Goal: Task Accomplishment & Management: Use online tool/utility

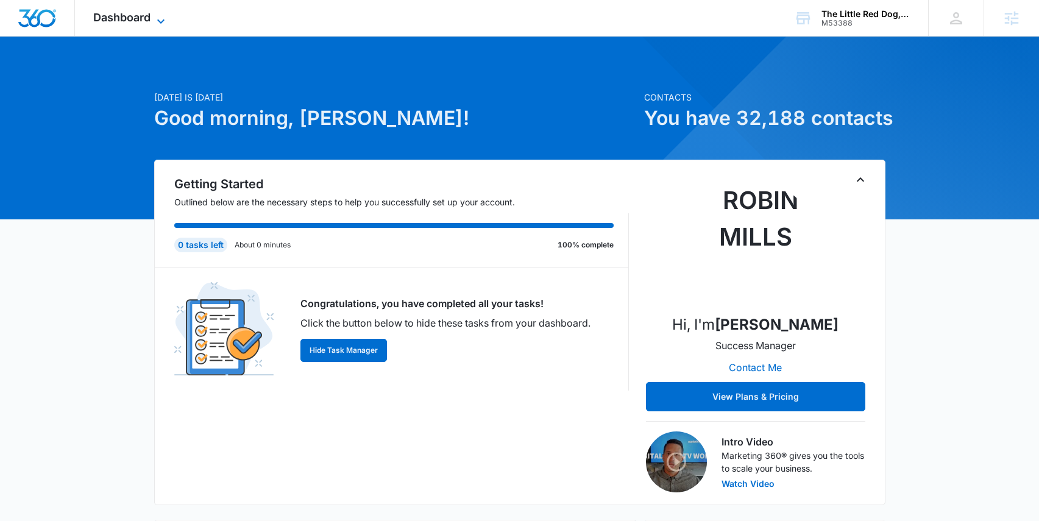
click at [135, 17] on span "Dashboard" at bounding box center [121, 17] width 57 height 13
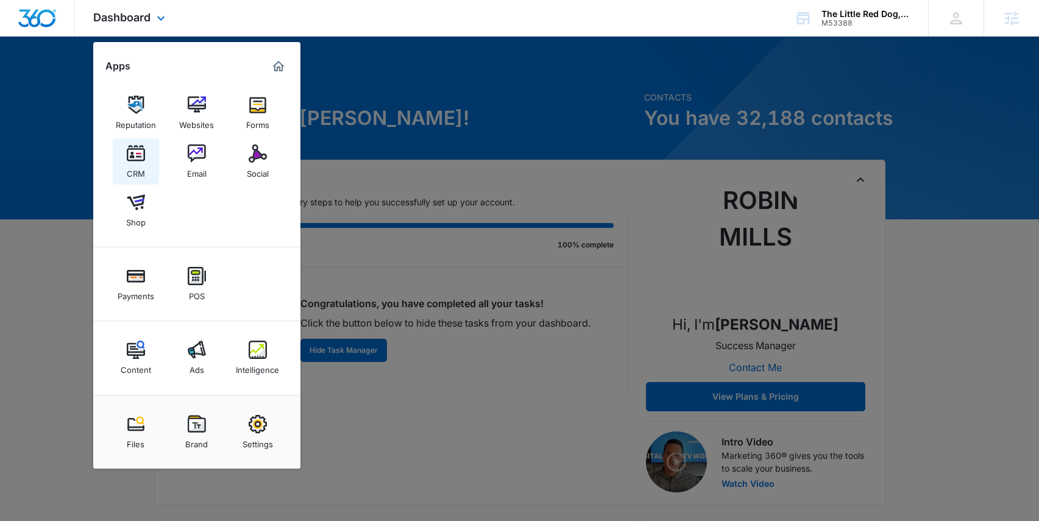
click at [133, 156] on img at bounding box center [136, 153] width 18 height 18
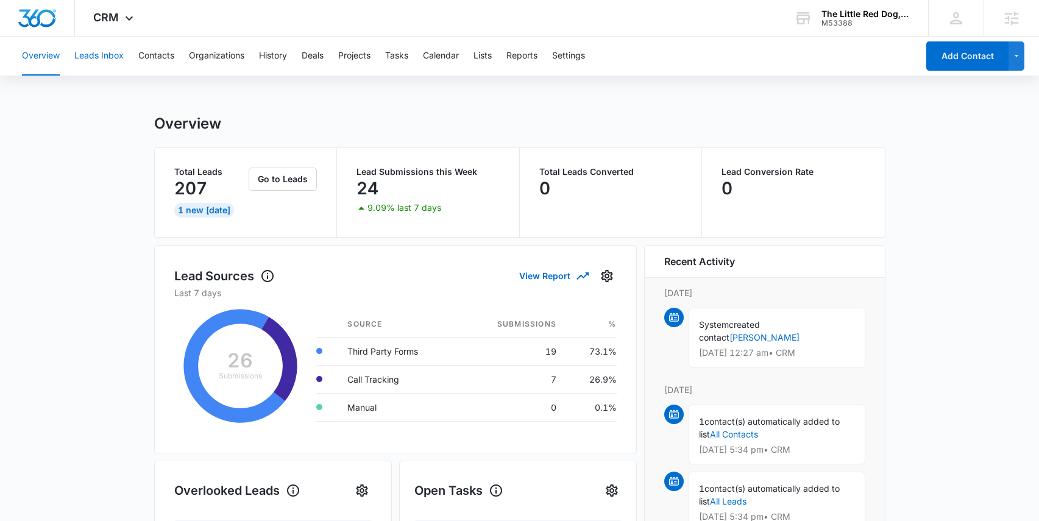
click at [107, 54] on button "Leads Inbox" at bounding box center [98, 56] width 49 height 39
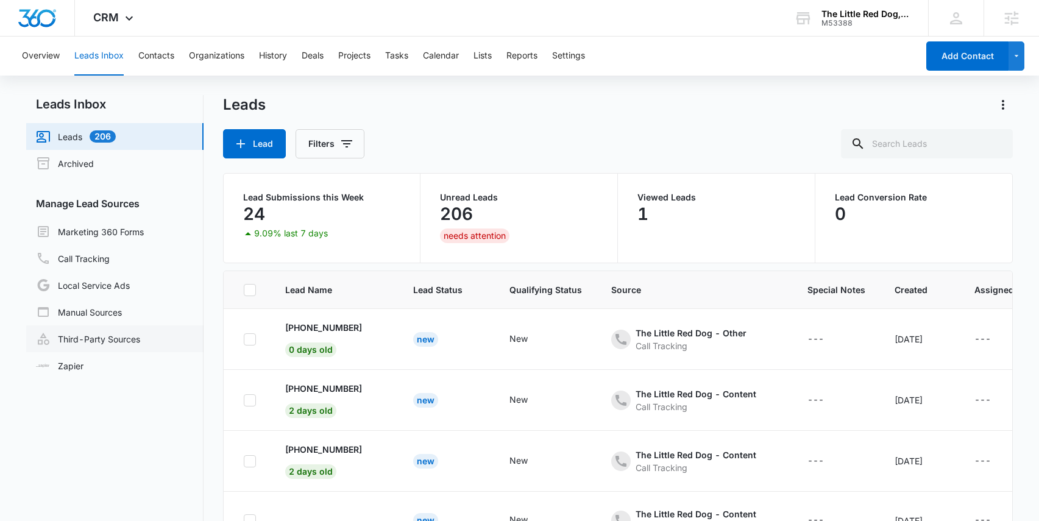
click at [122, 338] on link "Third-Party Sources" at bounding box center [88, 338] width 104 height 15
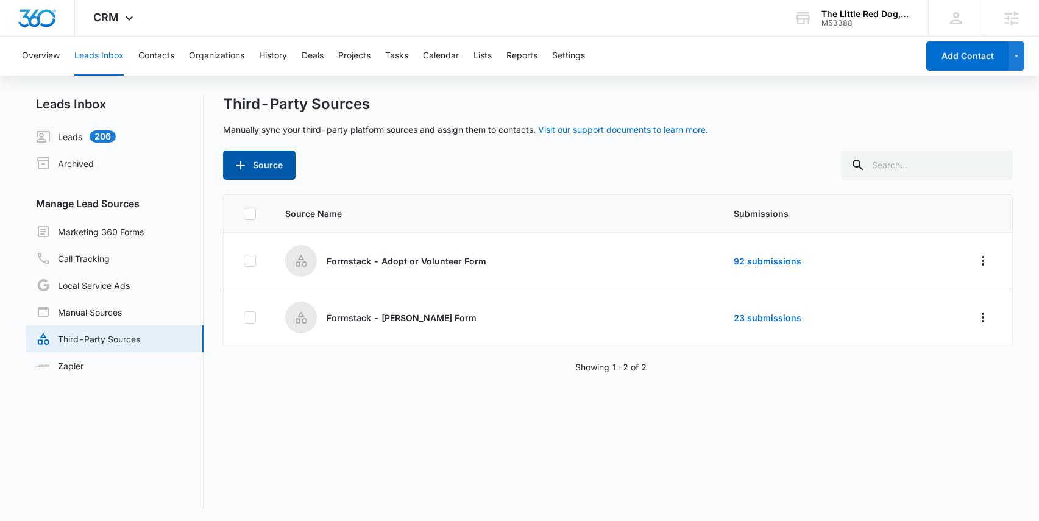
click at [259, 165] on button "Source" at bounding box center [259, 165] width 73 height 29
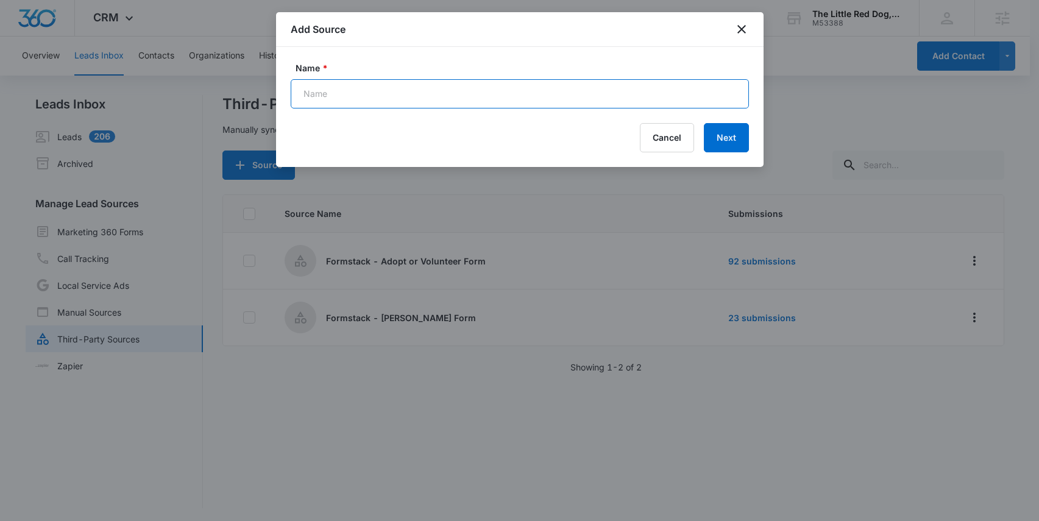
click at [364, 91] on input "Name *" at bounding box center [520, 93] width 458 height 29
paste input "Facebook Lead Gen -"
click at [386, 94] on input "Facebook Lead Gen - M53388" at bounding box center [520, 93] width 458 height 29
paste input "10/25"
type input "Facebook Lead Gen 10/25 - M53388"
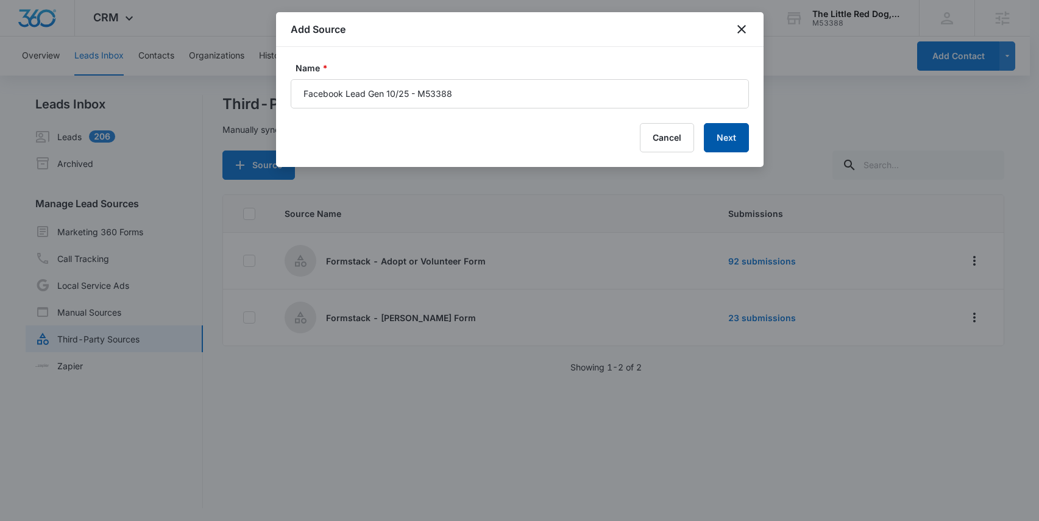
click at [724, 136] on button "Next" at bounding box center [726, 137] width 45 height 29
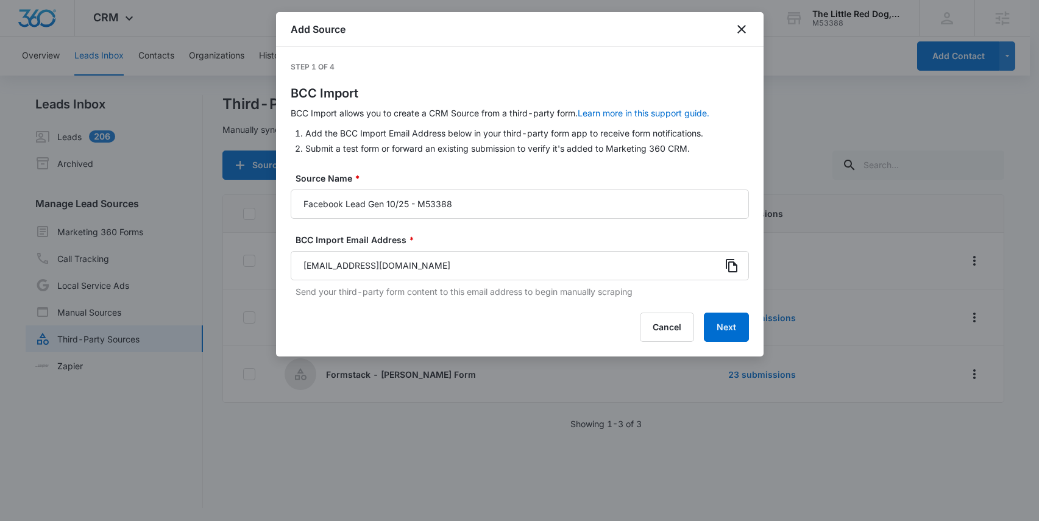
click at [732, 266] on icon at bounding box center [731, 265] width 15 height 15
click at [740, 27] on icon "close" at bounding box center [741, 29] width 9 height 9
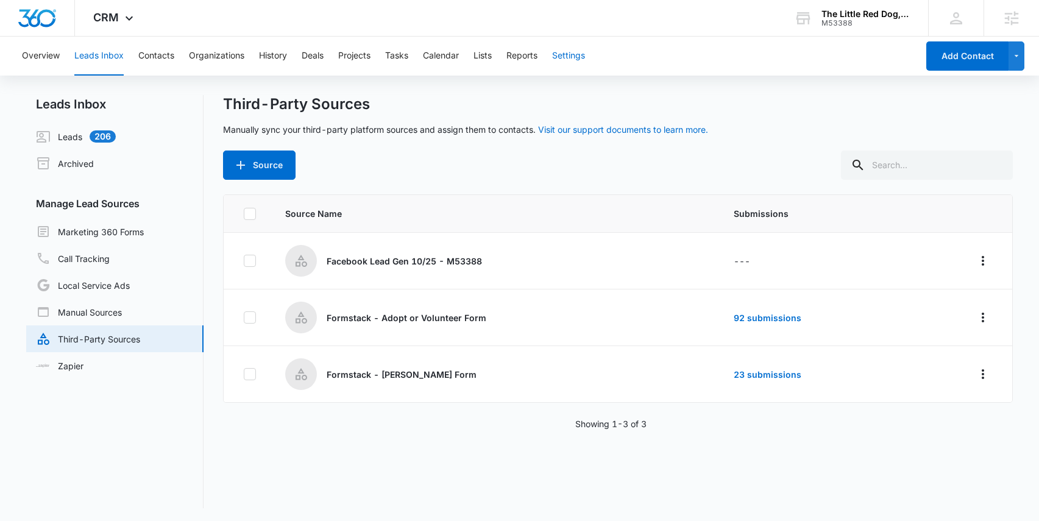
click at [581, 56] on button "Settings" at bounding box center [568, 56] width 33 height 39
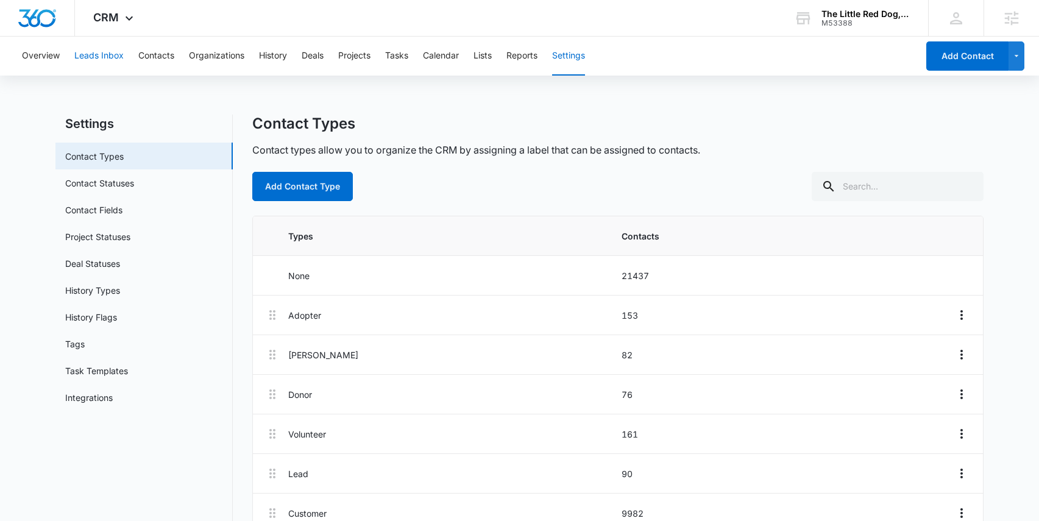
click at [92, 54] on button "Leads Inbox" at bounding box center [98, 56] width 49 height 39
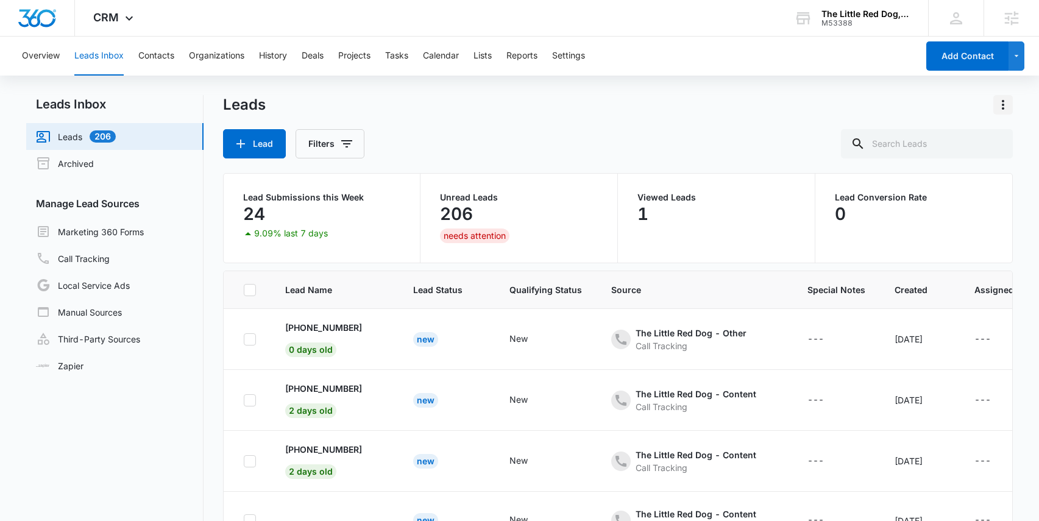
click at [1002, 104] on icon "Actions" at bounding box center [1003, 105] width 2 height 10
click at [100, 228] on link "Marketing 360 Forms" at bounding box center [90, 231] width 108 height 15
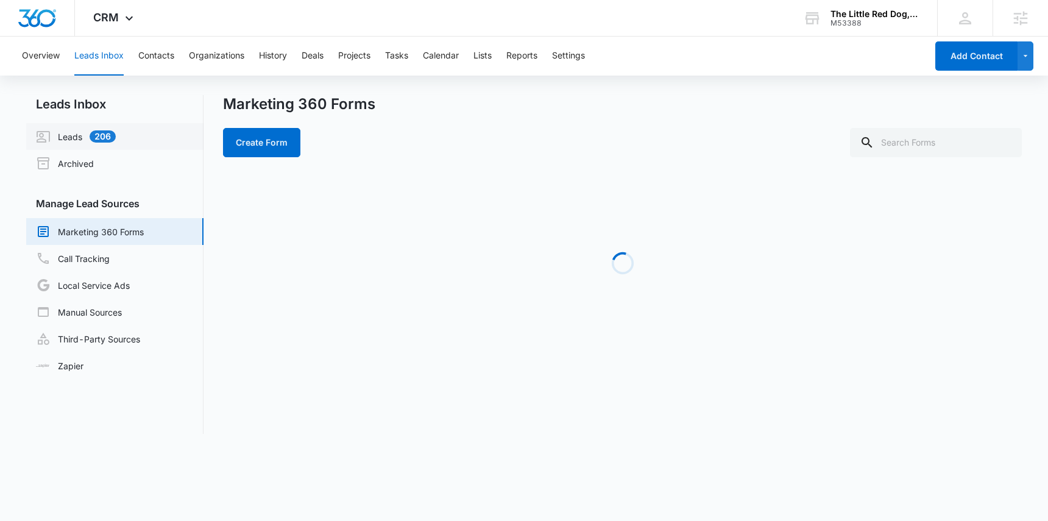
click at [67, 135] on link "Leads 206" at bounding box center [76, 136] width 80 height 15
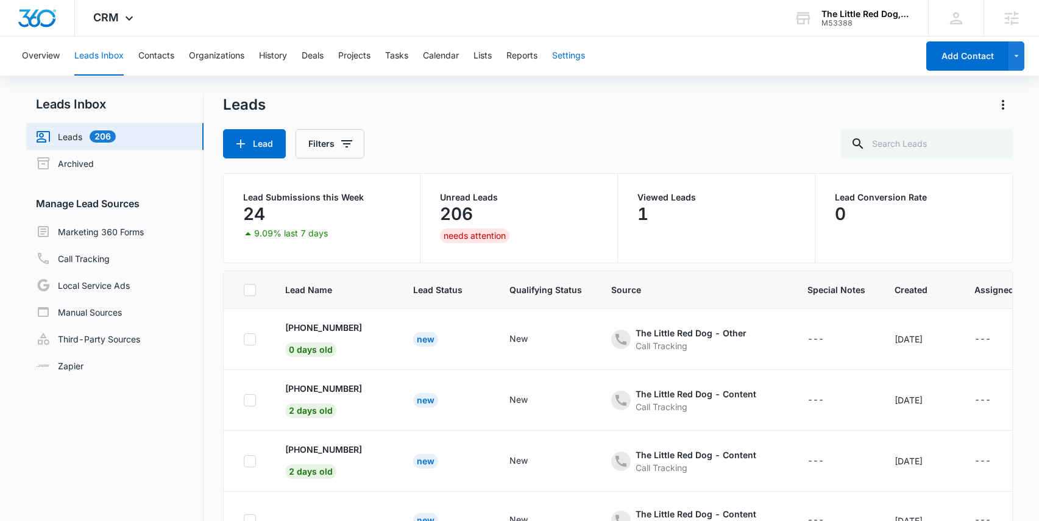
click at [565, 55] on button "Settings" at bounding box center [568, 56] width 33 height 39
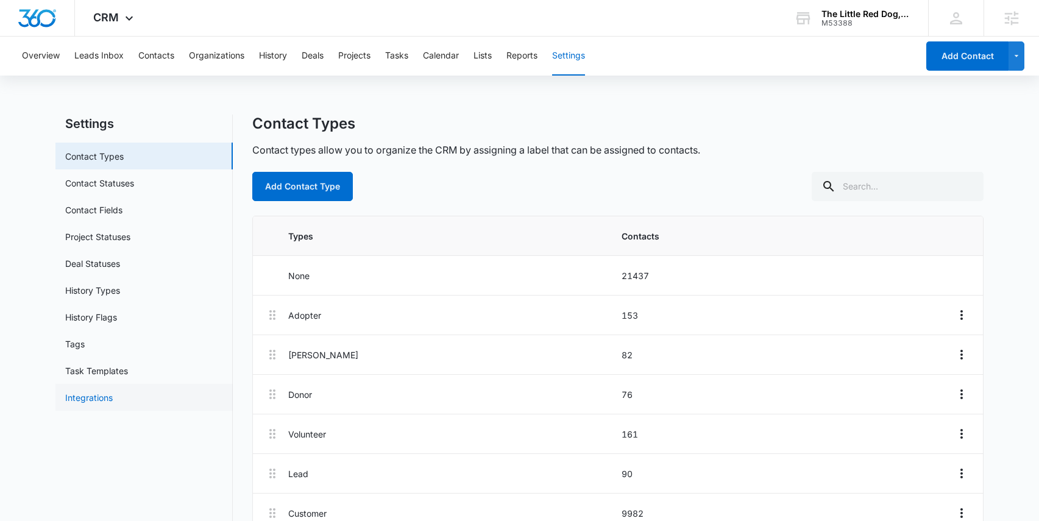
click at [113, 398] on link "Integrations" at bounding box center [89, 397] width 48 height 13
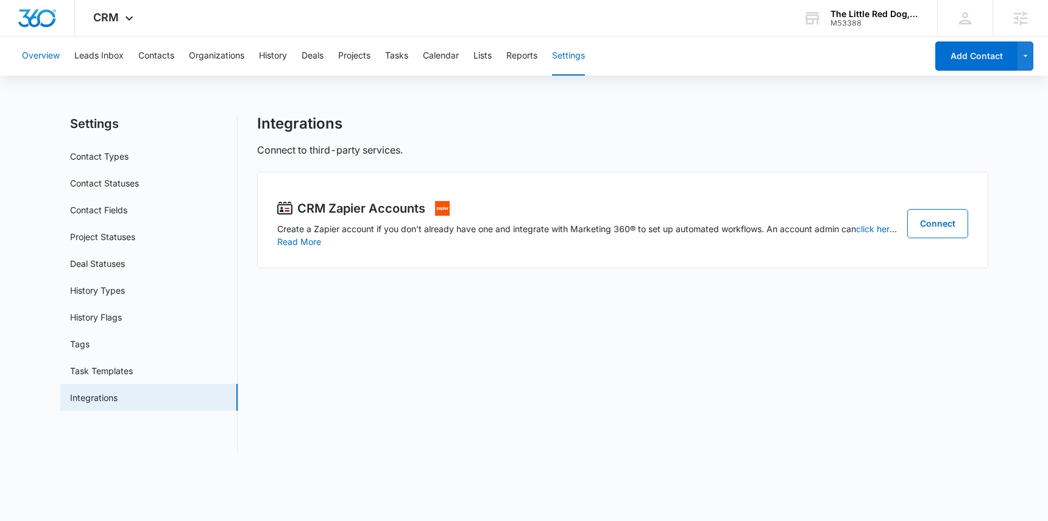
click at [50, 55] on button "Overview" at bounding box center [41, 56] width 38 height 39
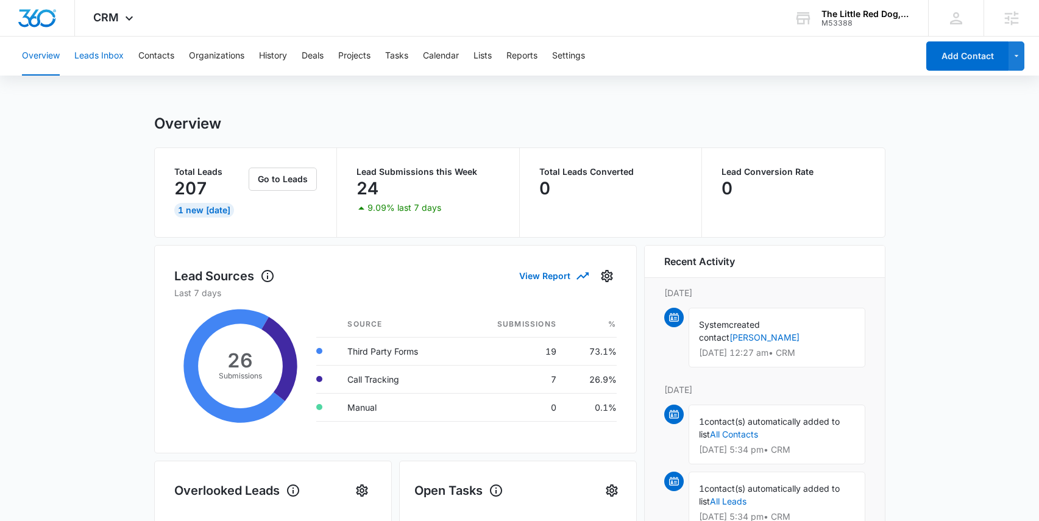
click at [99, 57] on button "Leads Inbox" at bounding box center [98, 56] width 49 height 39
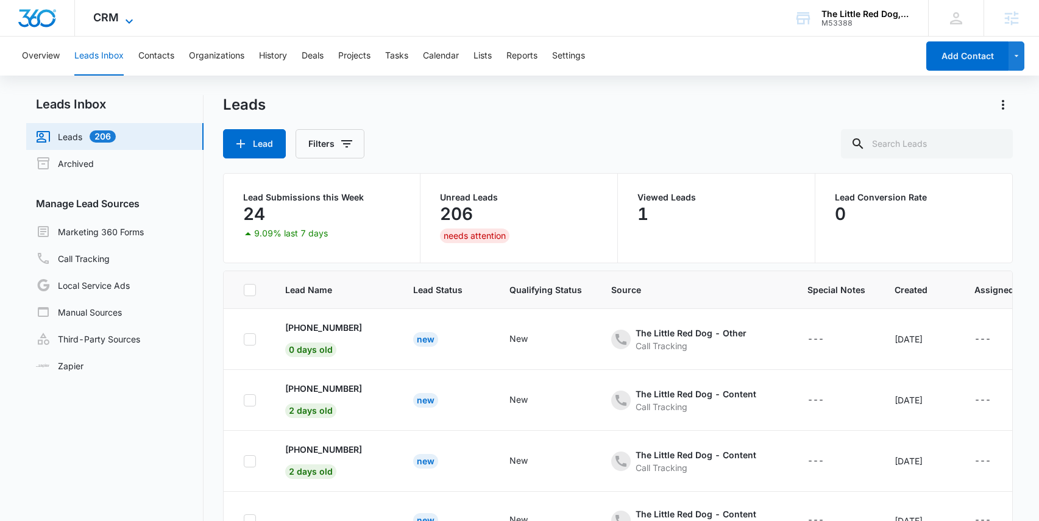
click at [122, 20] on icon at bounding box center [129, 21] width 15 height 15
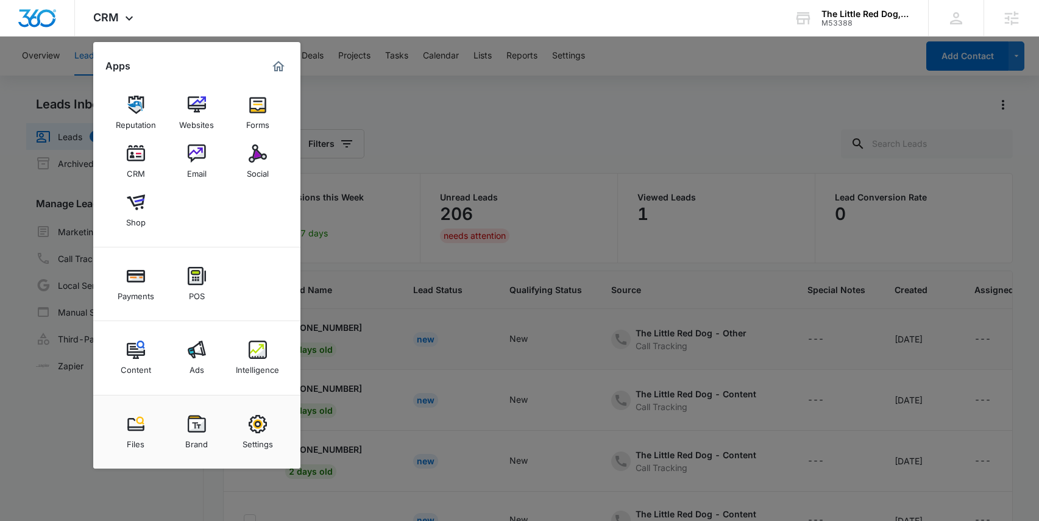
drag, startPoint x: 264, startPoint y: 353, endPoint x: 238, endPoint y: 350, distance: 26.3
click at [264, 353] on img at bounding box center [258, 350] width 18 height 18
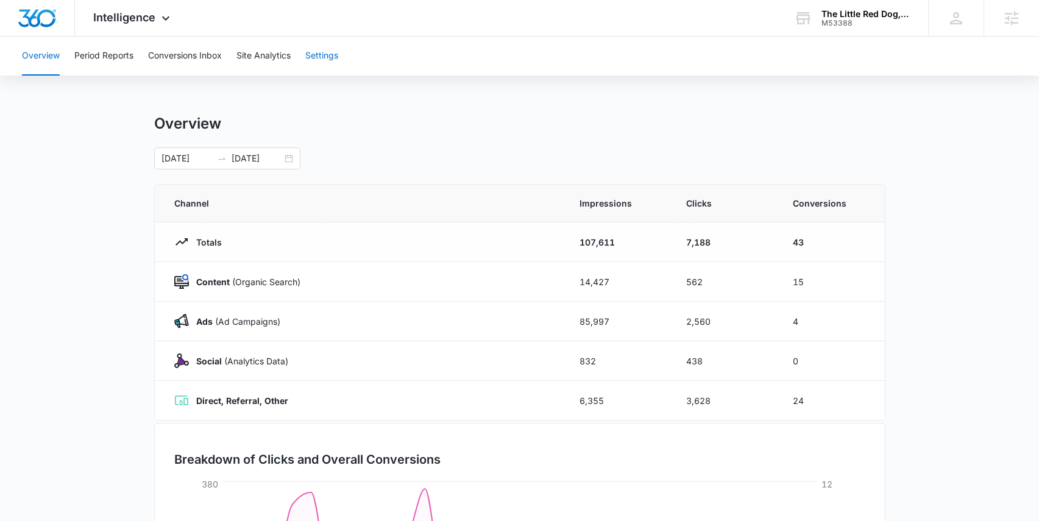
click at [322, 52] on button "Settings" at bounding box center [321, 56] width 33 height 39
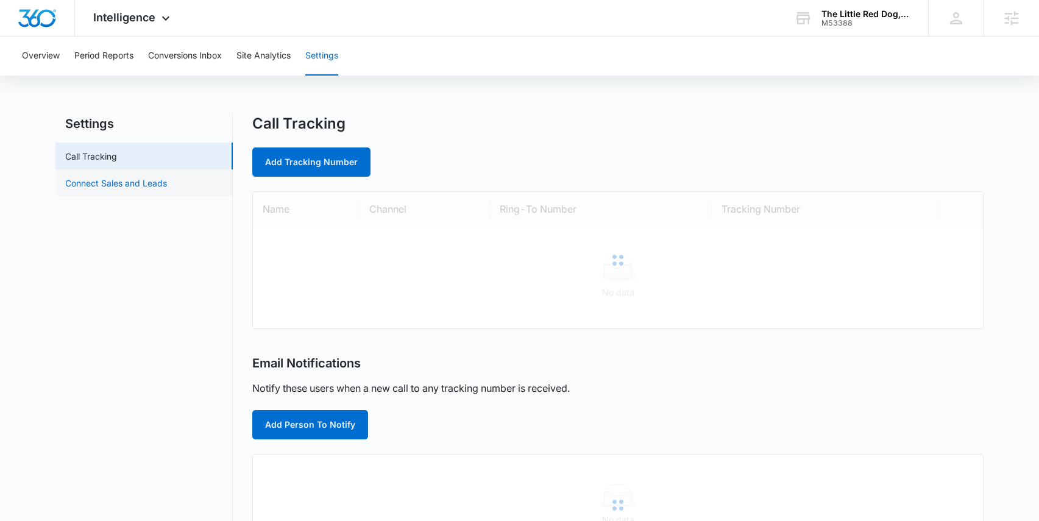
click at [145, 182] on link "Connect Sales and Leads" at bounding box center [116, 183] width 102 height 13
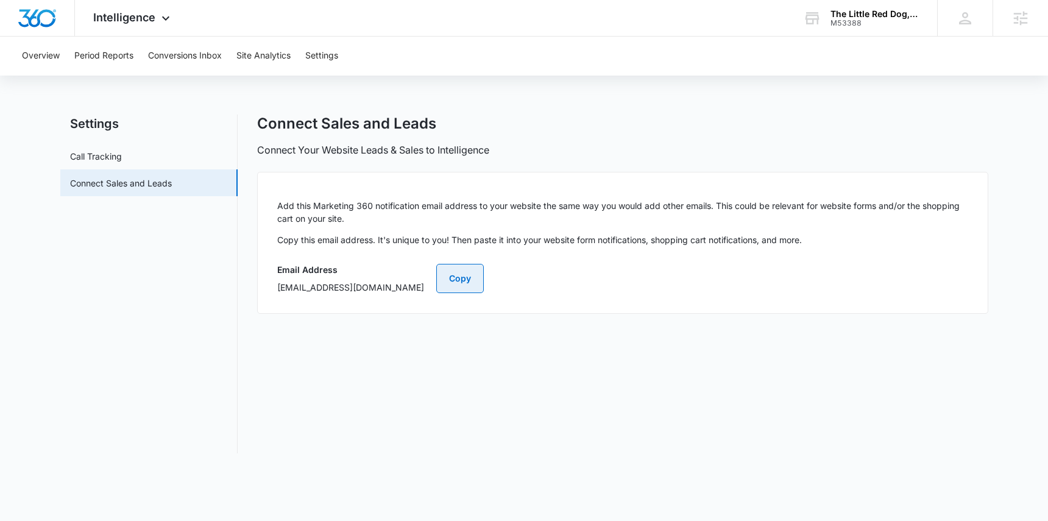
click at [484, 278] on button "Copy" at bounding box center [460, 278] width 48 height 29
